Goal: Navigation & Orientation: Find specific page/section

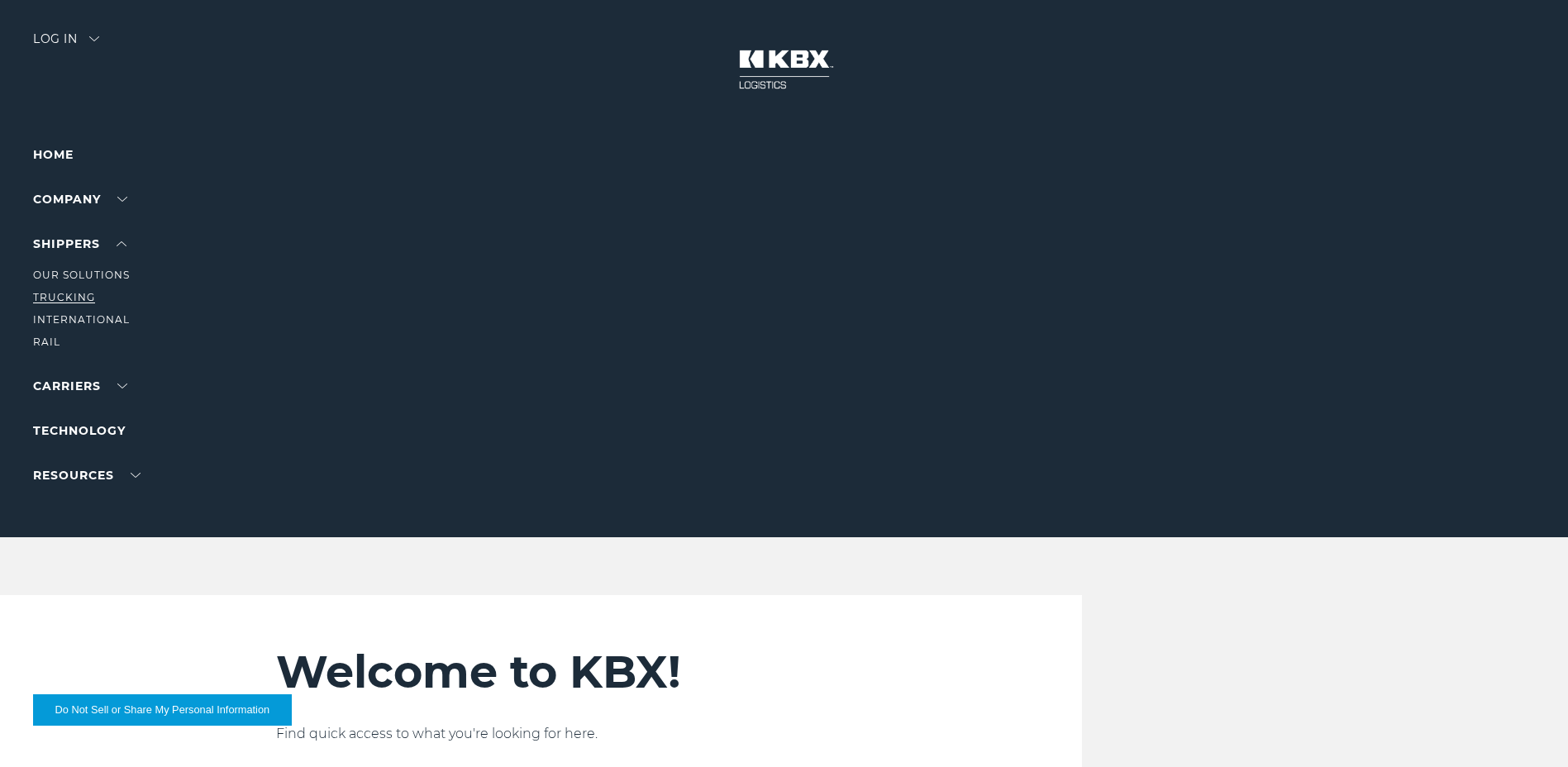
click at [69, 295] on link "Trucking" at bounding box center [64, 296] width 62 height 12
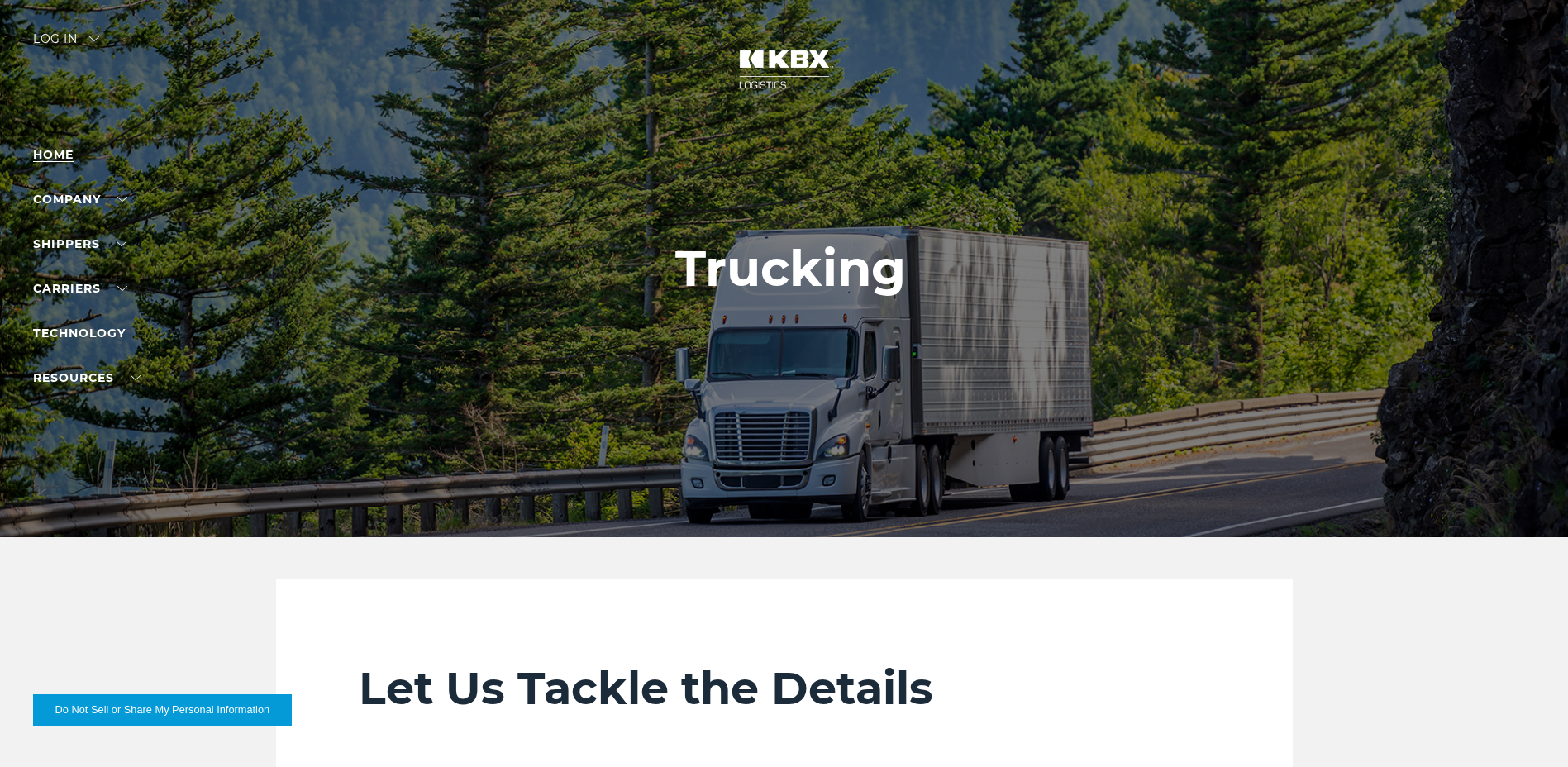
click at [57, 152] on link "Home" at bounding box center [54, 155] width 41 height 15
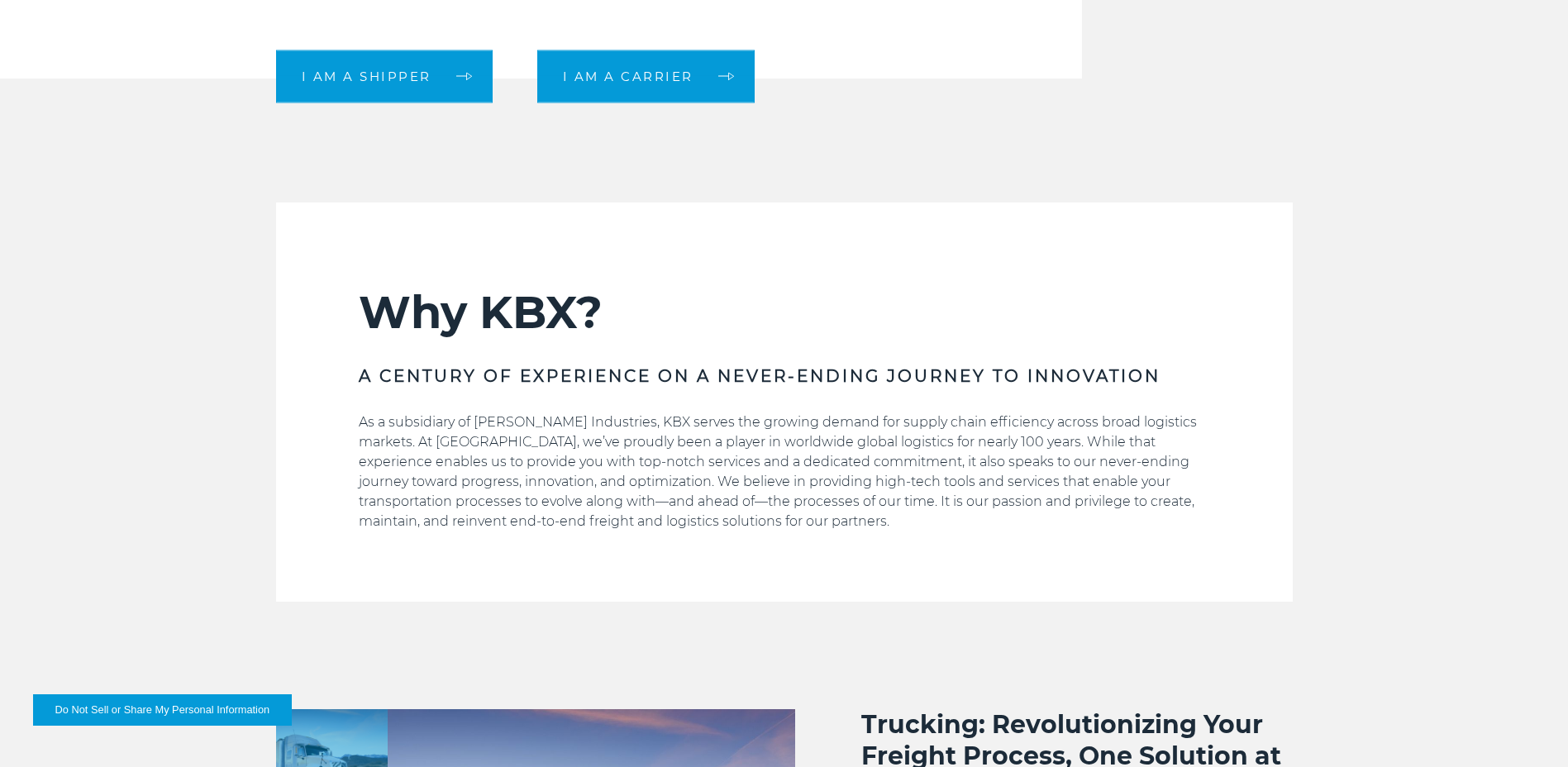
scroll to position [765, 0]
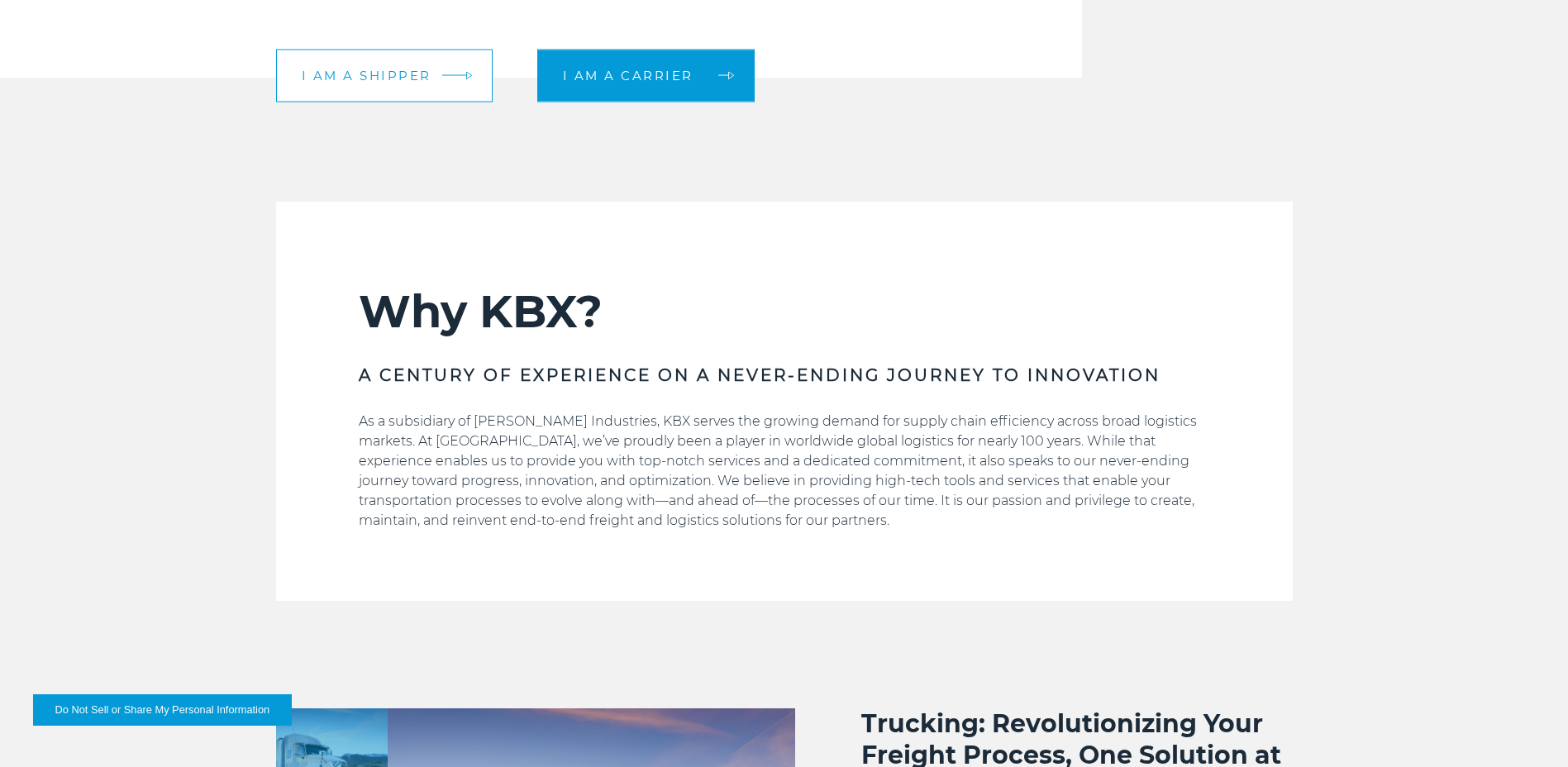
click at [427, 66] on link "I am a shipper" at bounding box center [384, 75] width 217 height 53
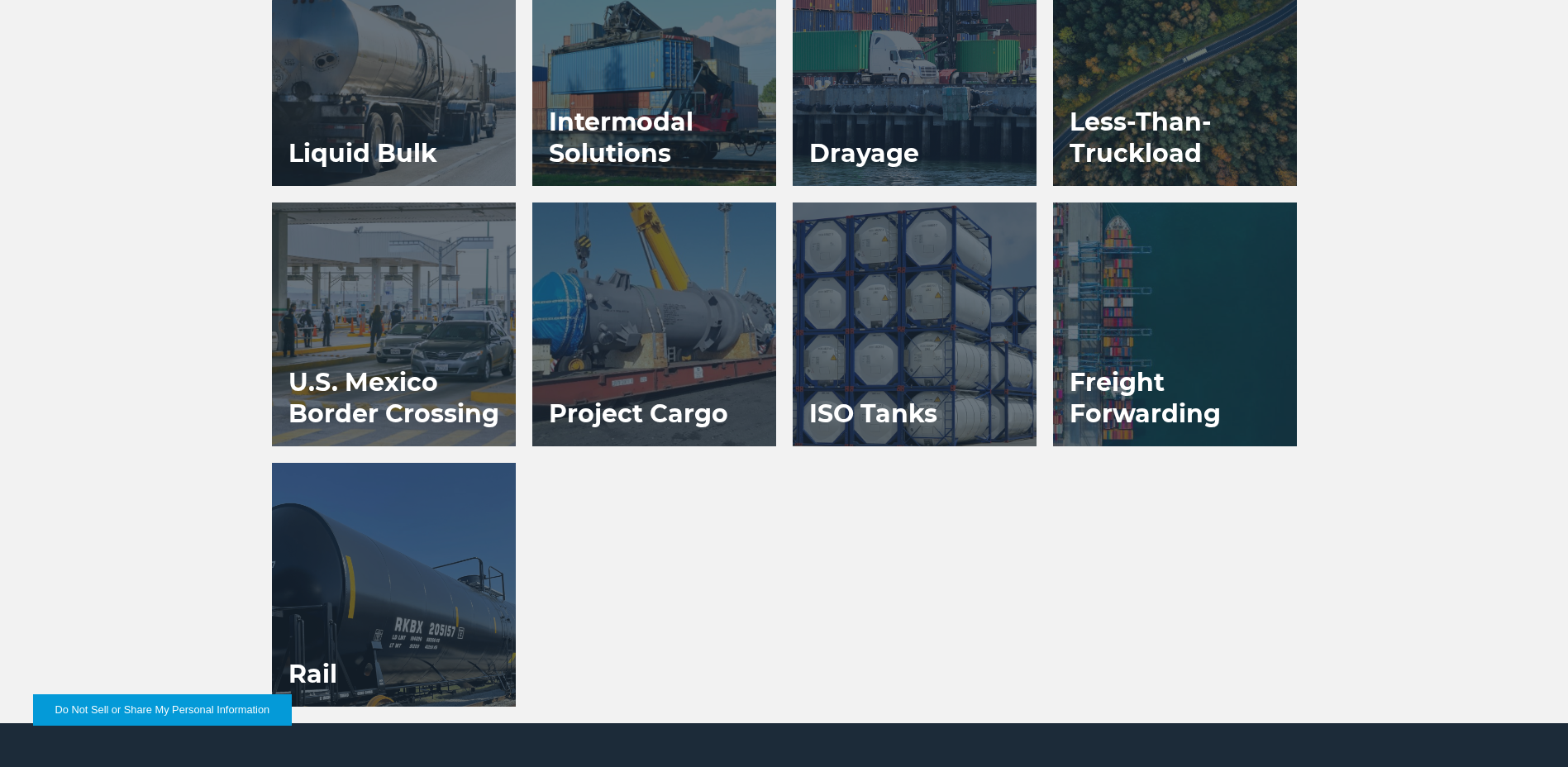
scroll to position [1612, 0]
